Goal: Transaction & Acquisition: Purchase product/service

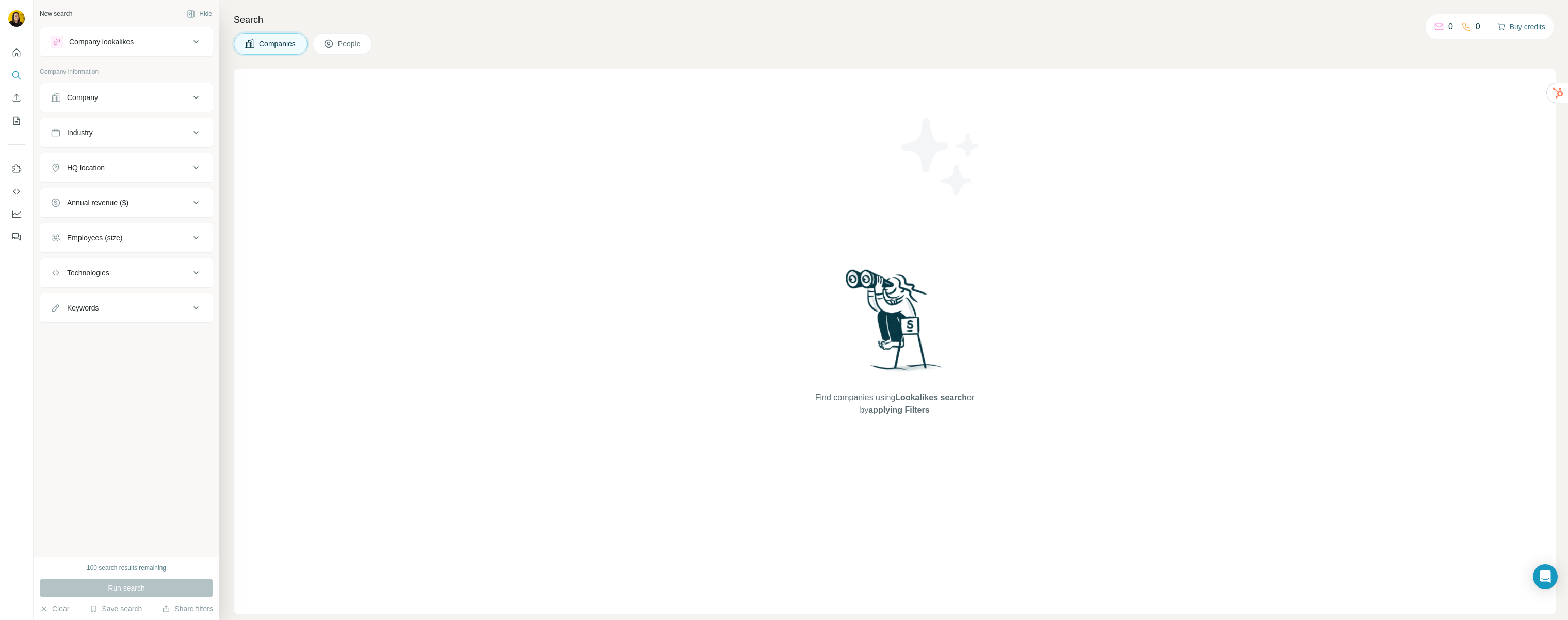
click at [1521, 25] on button "Buy credits" at bounding box center [1521, 26] width 48 height 14
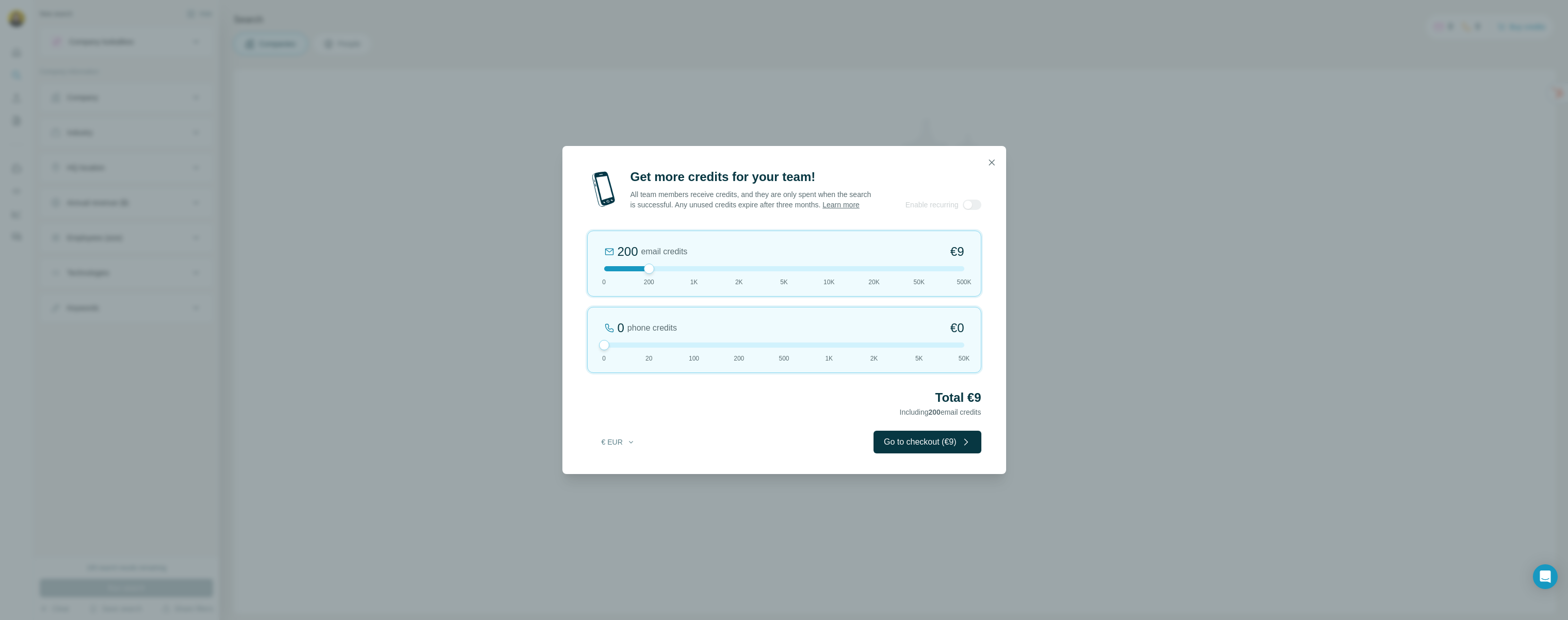
drag, startPoint x: 647, startPoint y: 350, endPoint x: 596, endPoint y: 351, distance: 51.0
click at [596, 351] on div "0 phone credits €0 [PHONE_NUMBER] 1K 2K 5K 50K" at bounding box center [784, 340] width 394 height 66
click at [629, 446] on icon "button" at bounding box center [630, 442] width 8 height 8
click at [608, 471] on span "$ USD" at bounding box center [607, 470] width 21 height 11
click at [905, 451] on button "Go to checkout ($9)" at bounding box center [927, 442] width 108 height 22
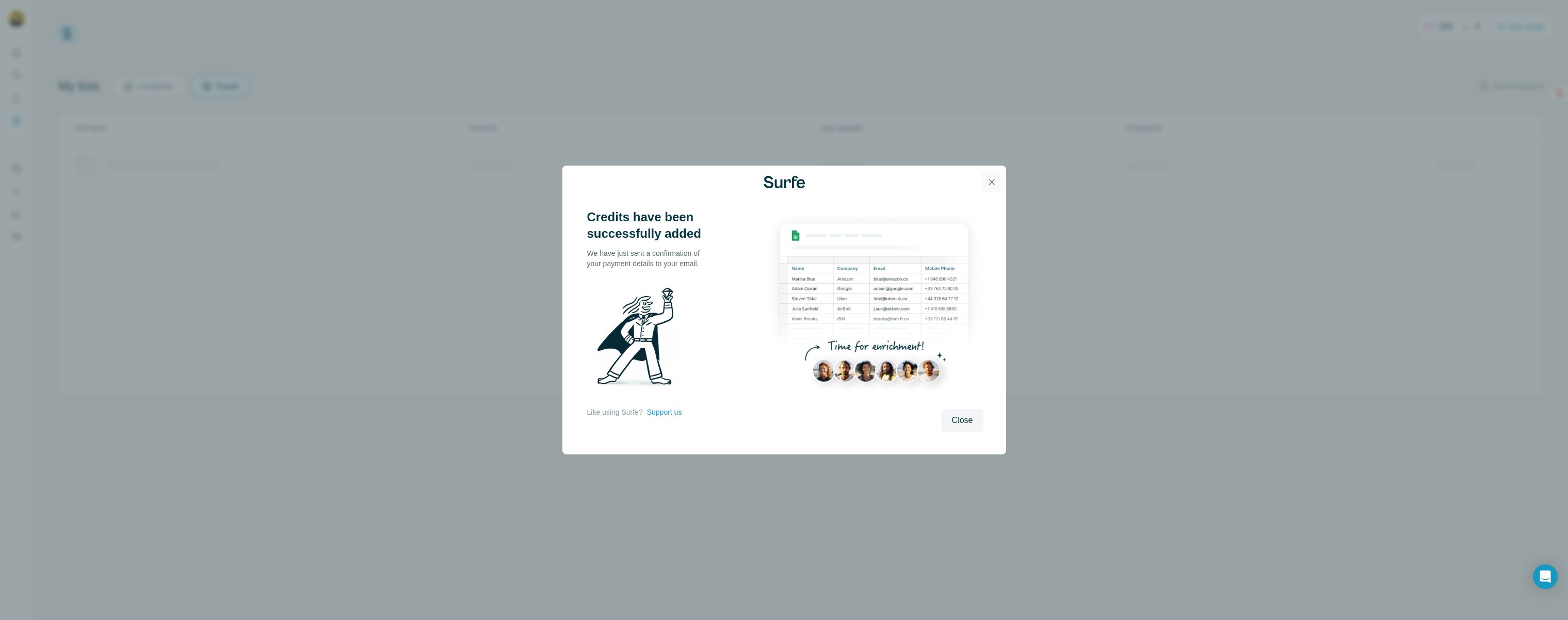
click at [988, 181] on icon "button" at bounding box center [991, 182] width 11 height 11
